Goal: Find specific page/section: Find specific page/section

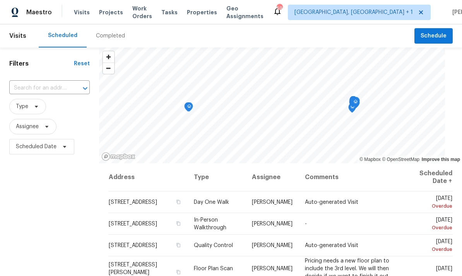
click at [108, 15] on span "Projects" at bounding box center [111, 13] width 24 height 8
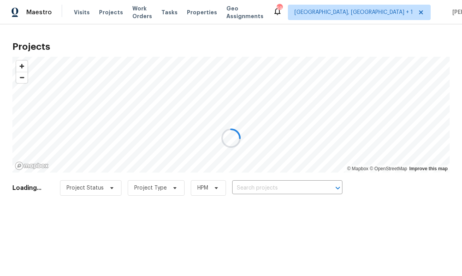
click at [256, 190] on div at bounding box center [231, 138] width 462 height 276
click at [261, 187] on div at bounding box center [231, 138] width 462 height 276
click at [263, 186] on div at bounding box center [231, 138] width 462 height 276
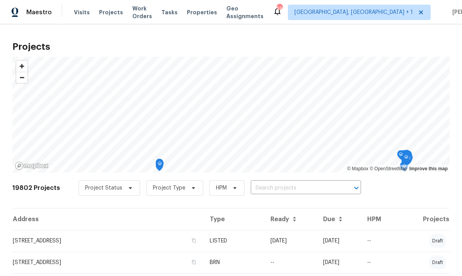
click at [265, 186] on input "text" at bounding box center [295, 188] width 89 height 12
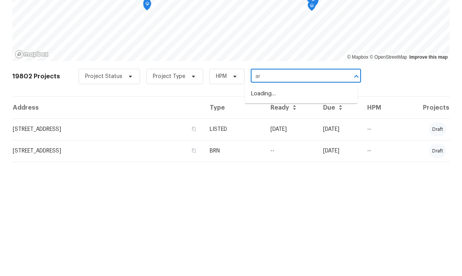
type input "a"
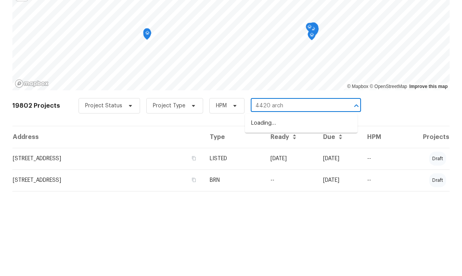
type input "4420 arch"
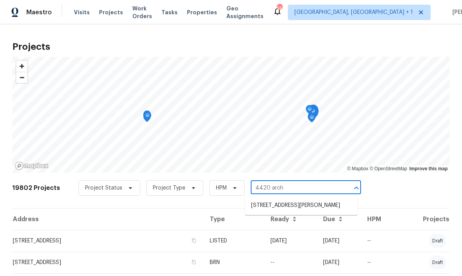
click at [305, 199] on li "[STREET_ADDRESS][PERSON_NAME]" at bounding box center [301, 205] width 112 height 13
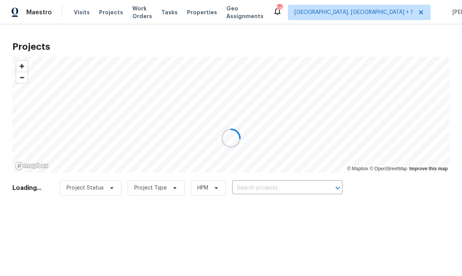
type input "[STREET_ADDRESS][PERSON_NAME]"
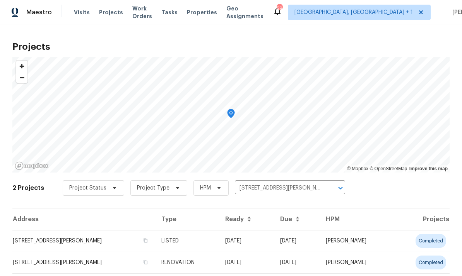
scroll to position [22, 0]
click at [85, 252] on td "[STREET_ADDRESS][PERSON_NAME]" at bounding box center [83, 263] width 143 height 22
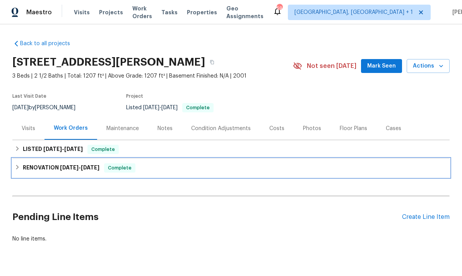
click at [82, 166] on span "[DATE] - [DATE]" at bounding box center [79, 167] width 39 height 5
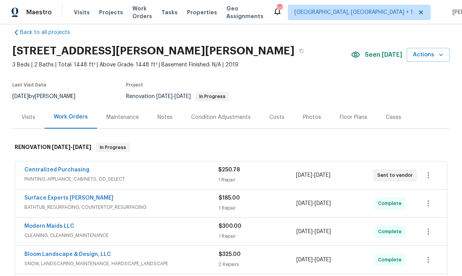
scroll to position [12, 0]
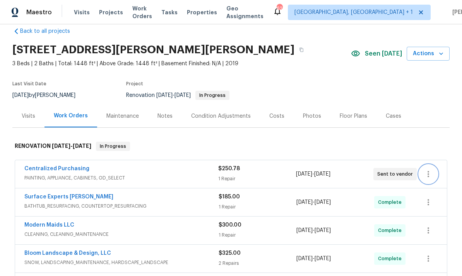
click at [428, 173] on icon "button" at bounding box center [427, 174] width 9 height 9
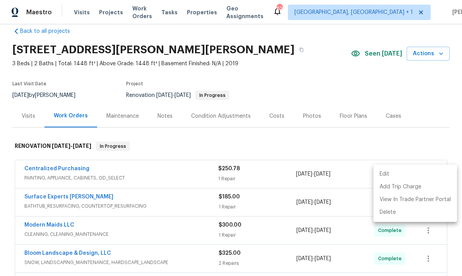
click at [239, 152] on div at bounding box center [231, 138] width 462 height 276
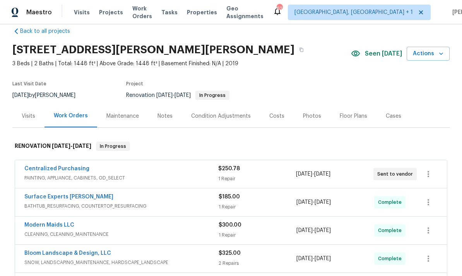
click at [457, 102] on div "Back to all projects 1114 Noor Ln, Fuquay Varina, NC 27526 3 Beds | 2 Baths | T…" at bounding box center [231, 150] width 462 height 252
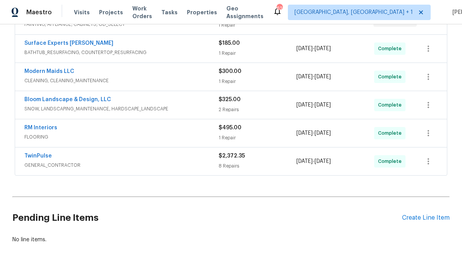
click at [455, 184] on div "Back to all projects 1114 Noor Ln, Fuquay Varina, NC 27526 3 Beds | 2 Baths | T…" at bounding box center [231, 150] width 462 height 252
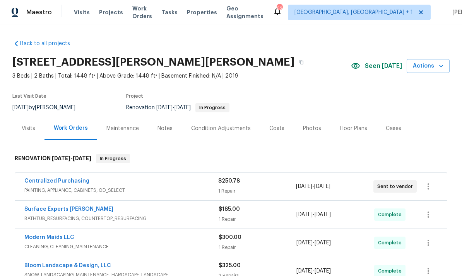
scroll to position [0, 0]
click at [440, 65] on icon "button" at bounding box center [441, 66] width 8 height 8
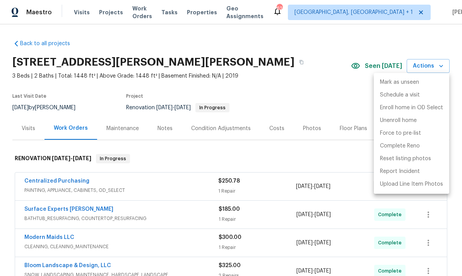
click at [296, 94] on div at bounding box center [231, 138] width 462 height 276
